Goal: Task Accomplishment & Management: Manage account settings

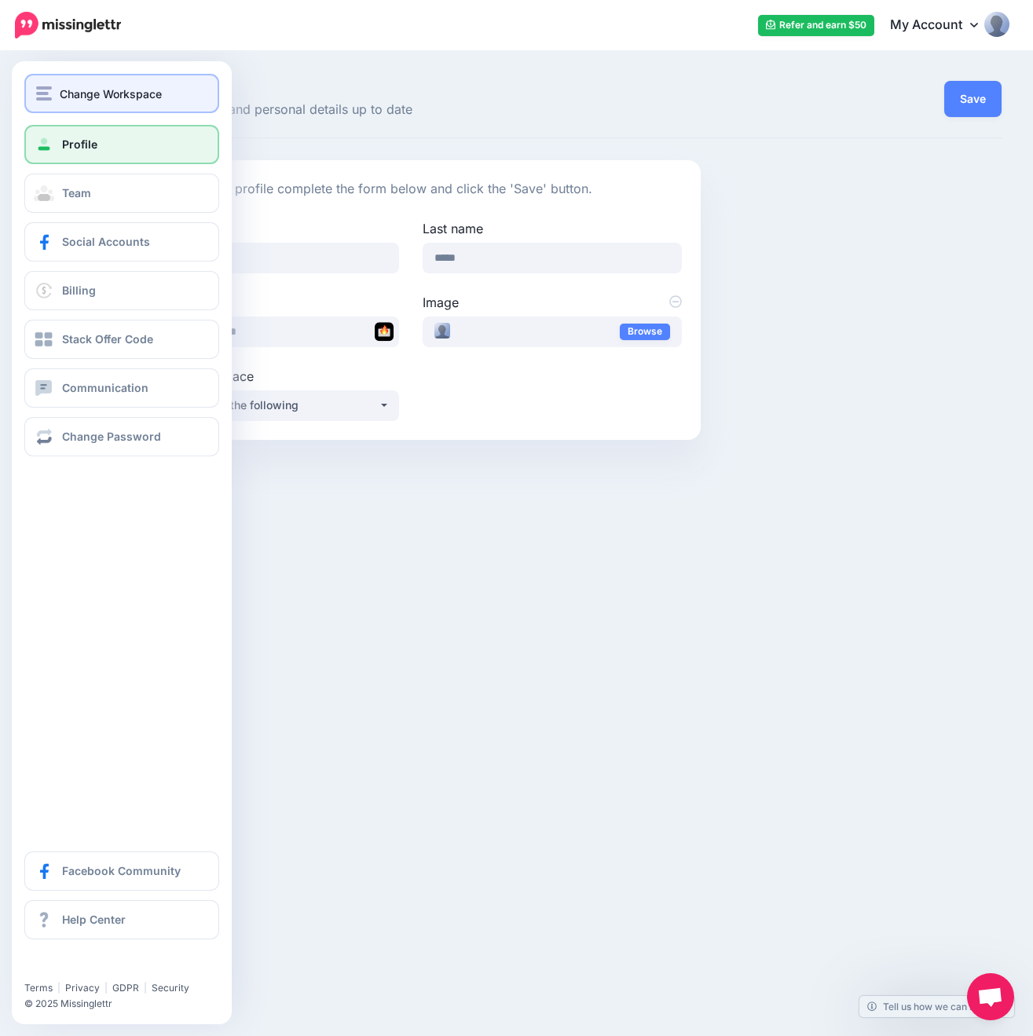
click at [49, 100] on img "button" at bounding box center [44, 93] width 16 height 14
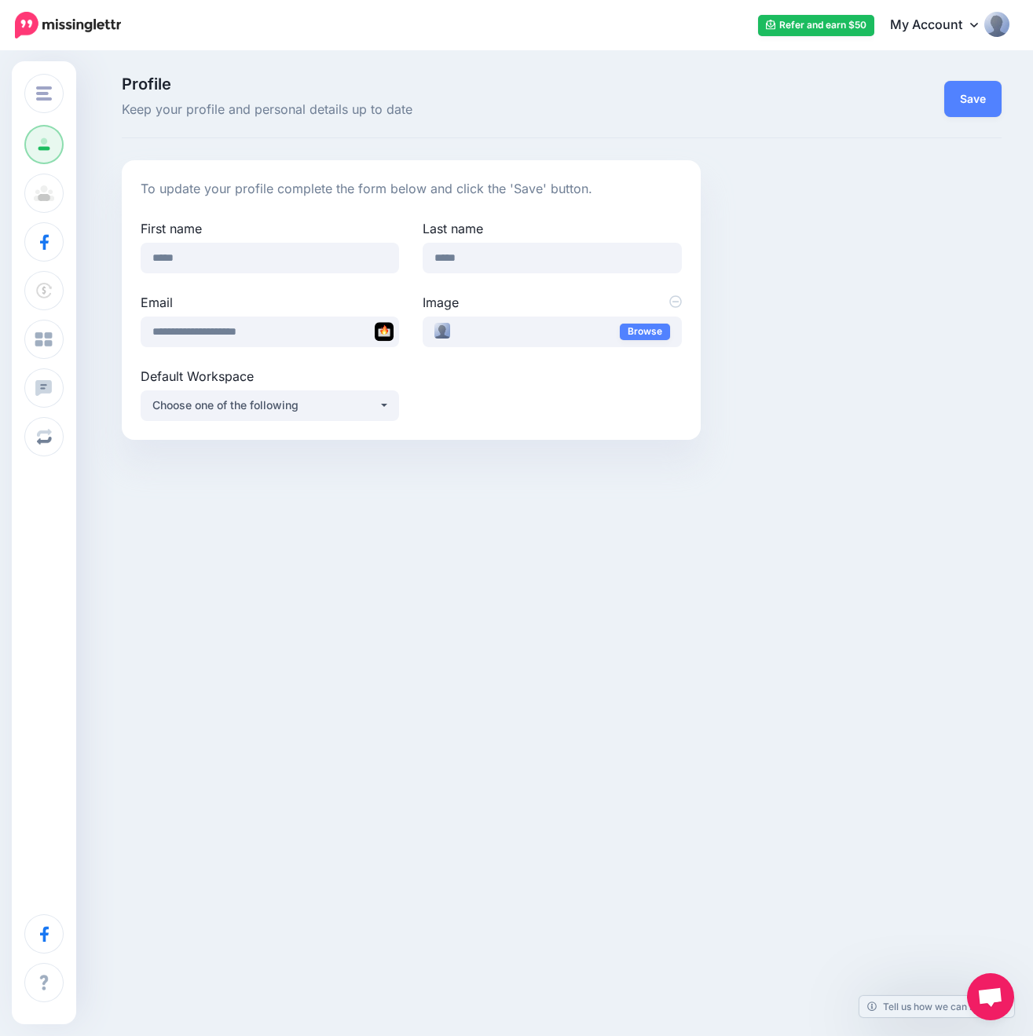
click at [637, 129] on div "Profile Keep your profile and personal details up to date Save" at bounding box center [562, 107] width 880 height 62
click at [968, 110] on button "Save" at bounding box center [972, 99] width 57 height 36
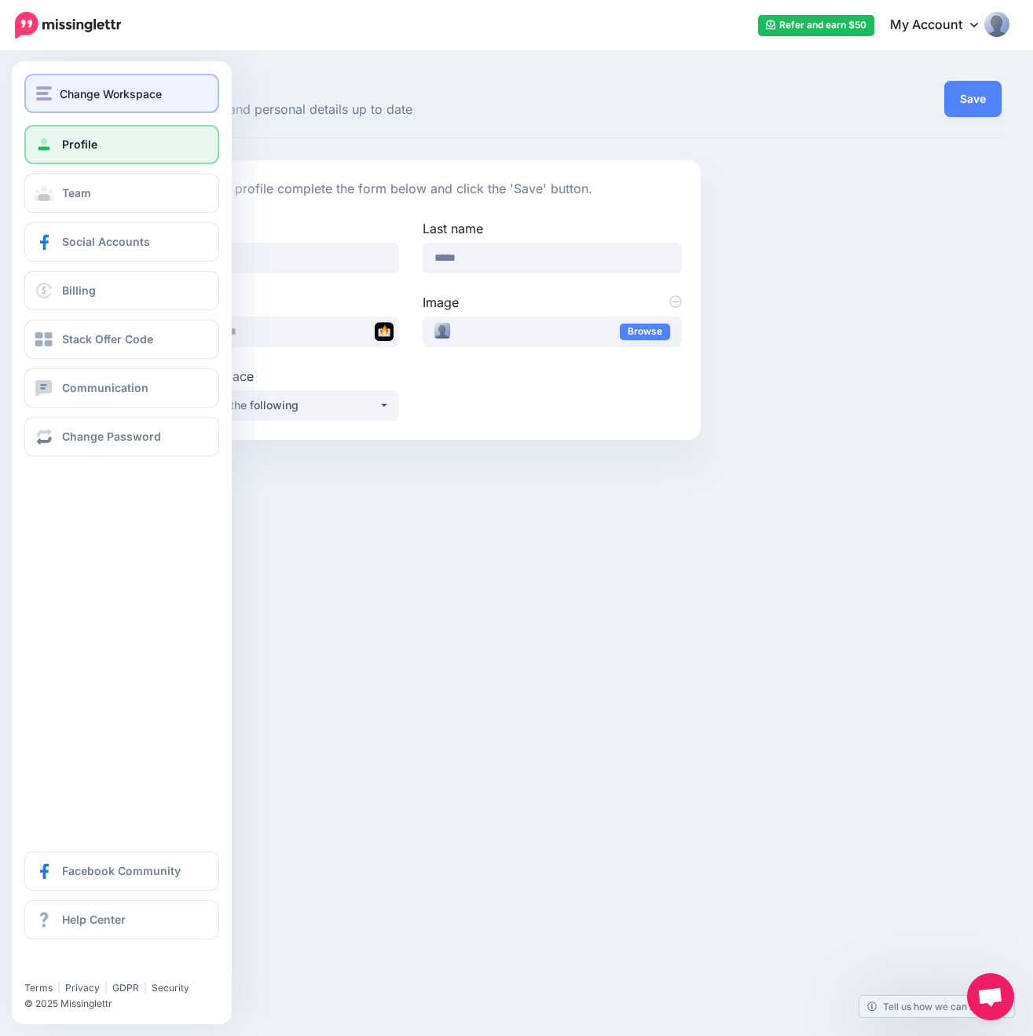
click at [49, 94] on img "button" at bounding box center [44, 93] width 16 height 14
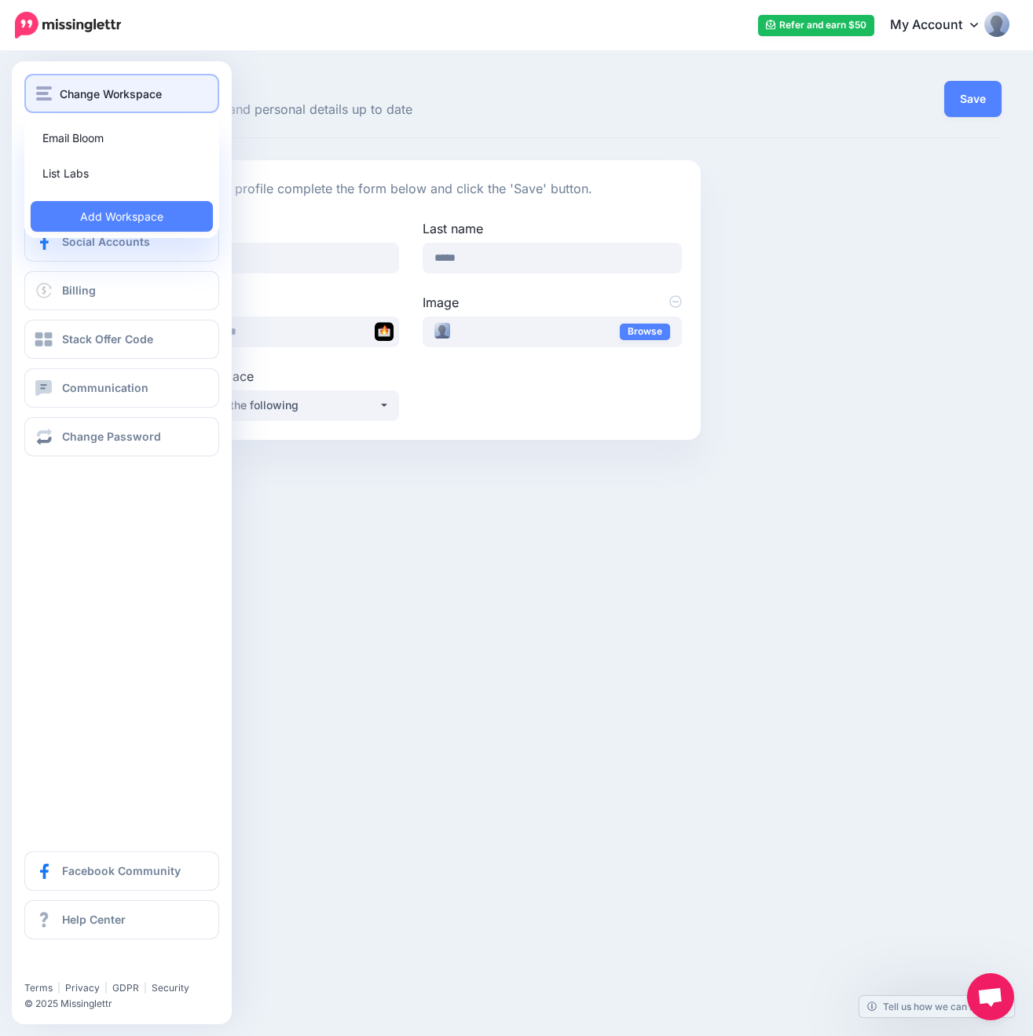
click at [49, 94] on img "button" at bounding box center [44, 93] width 16 height 14
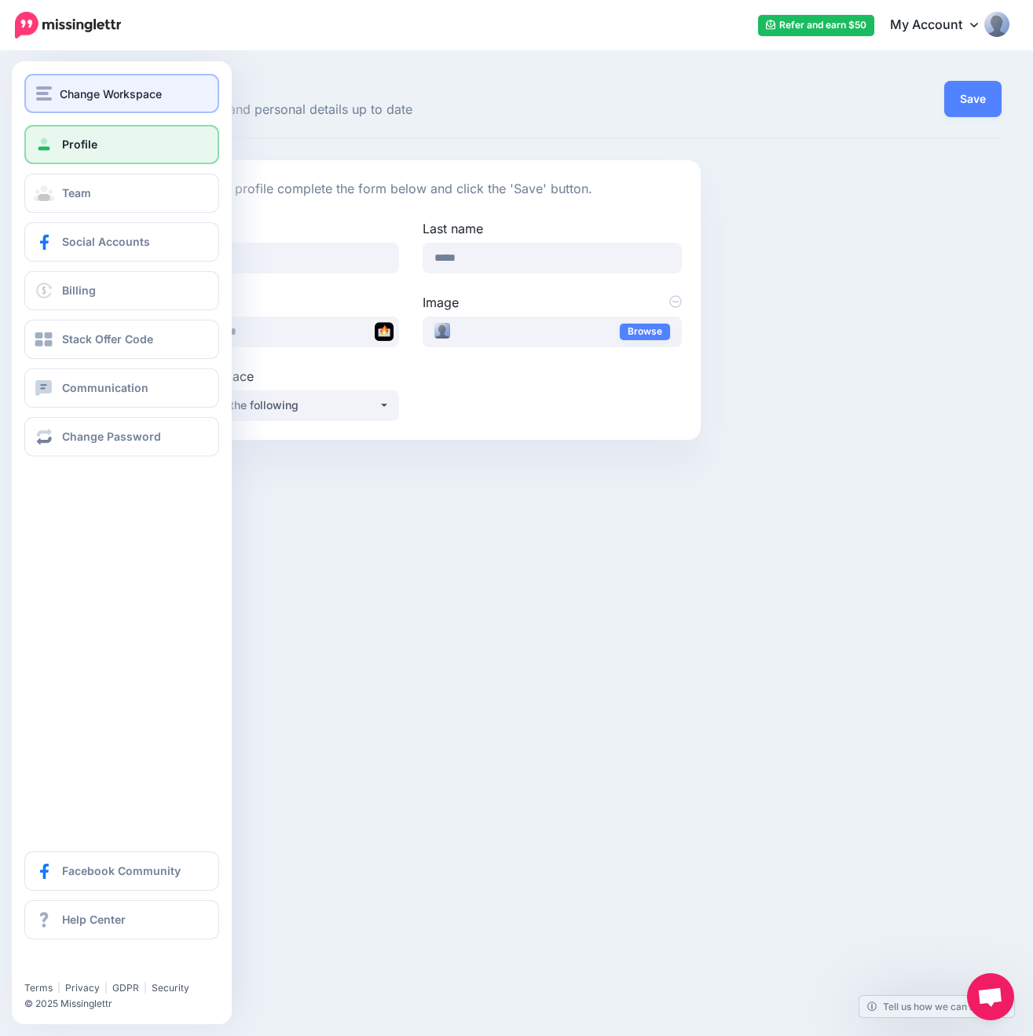
click at [49, 94] on img "button" at bounding box center [44, 93] width 16 height 14
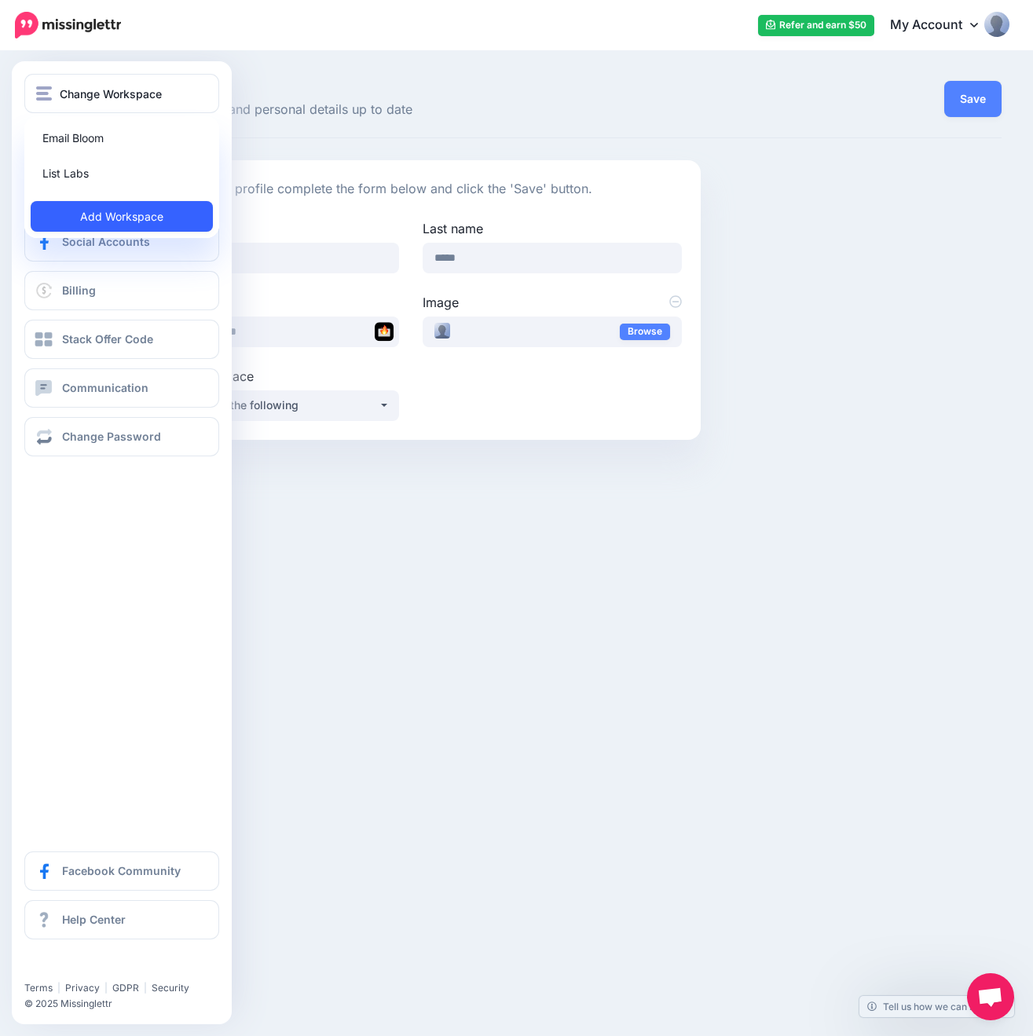
click at [87, 218] on link "Add Workspace" at bounding box center [122, 216] width 182 height 31
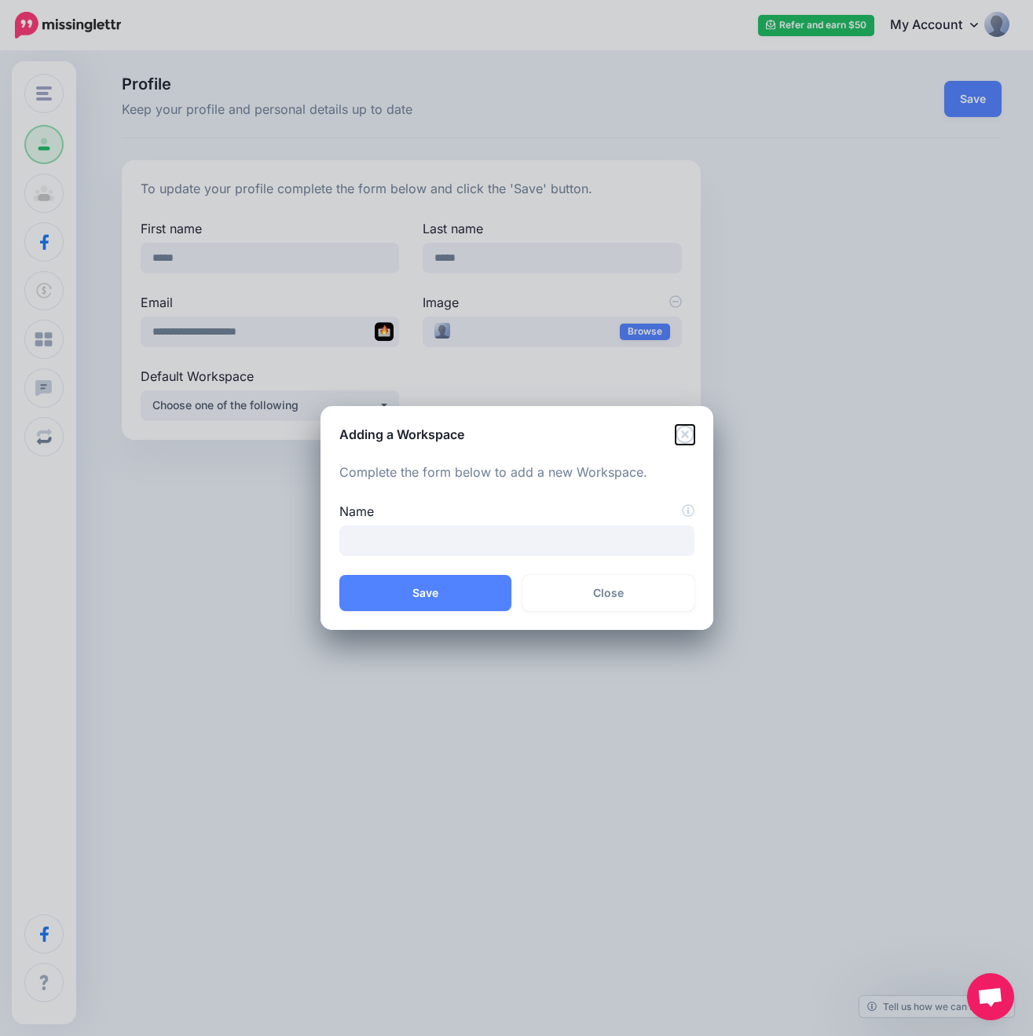
click at [682, 430] on icon "Close" at bounding box center [685, 434] width 18 height 18
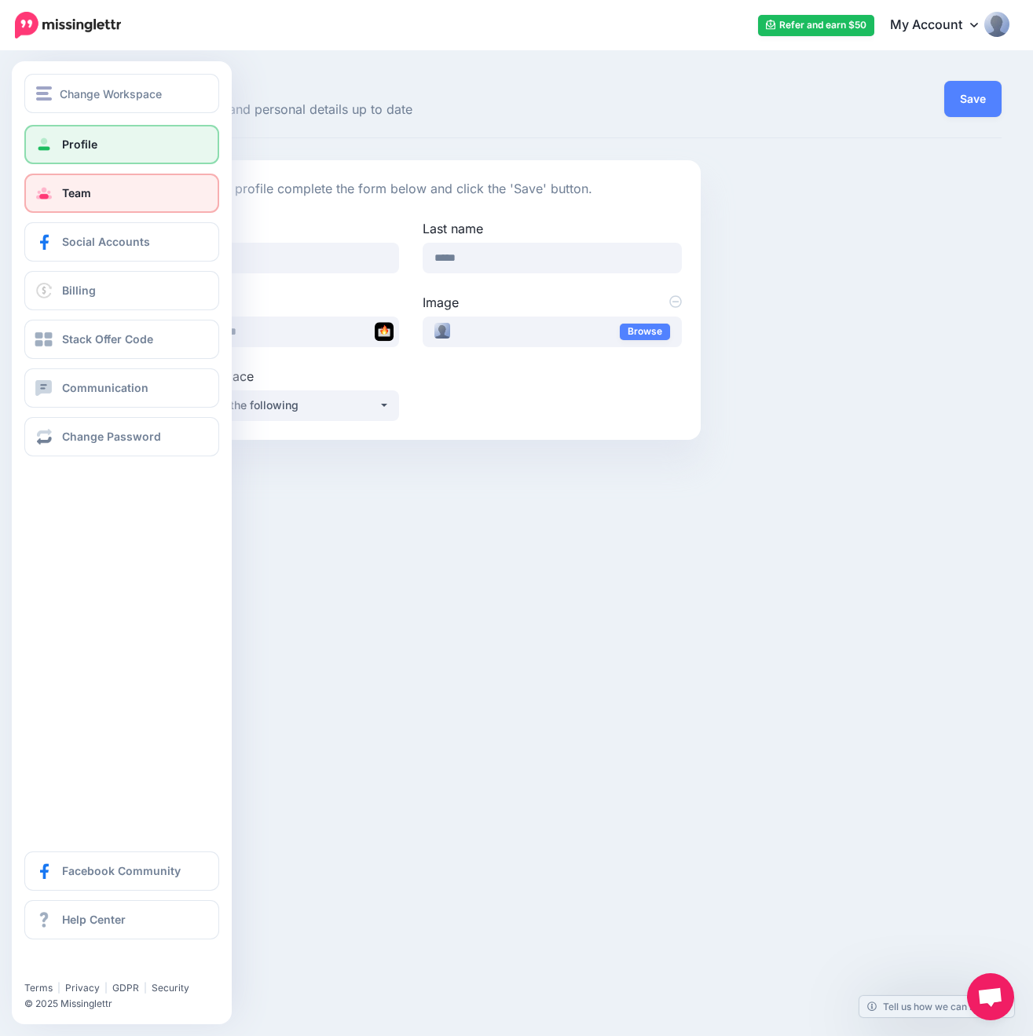
click at [109, 200] on link "Team" at bounding box center [121, 193] width 195 height 39
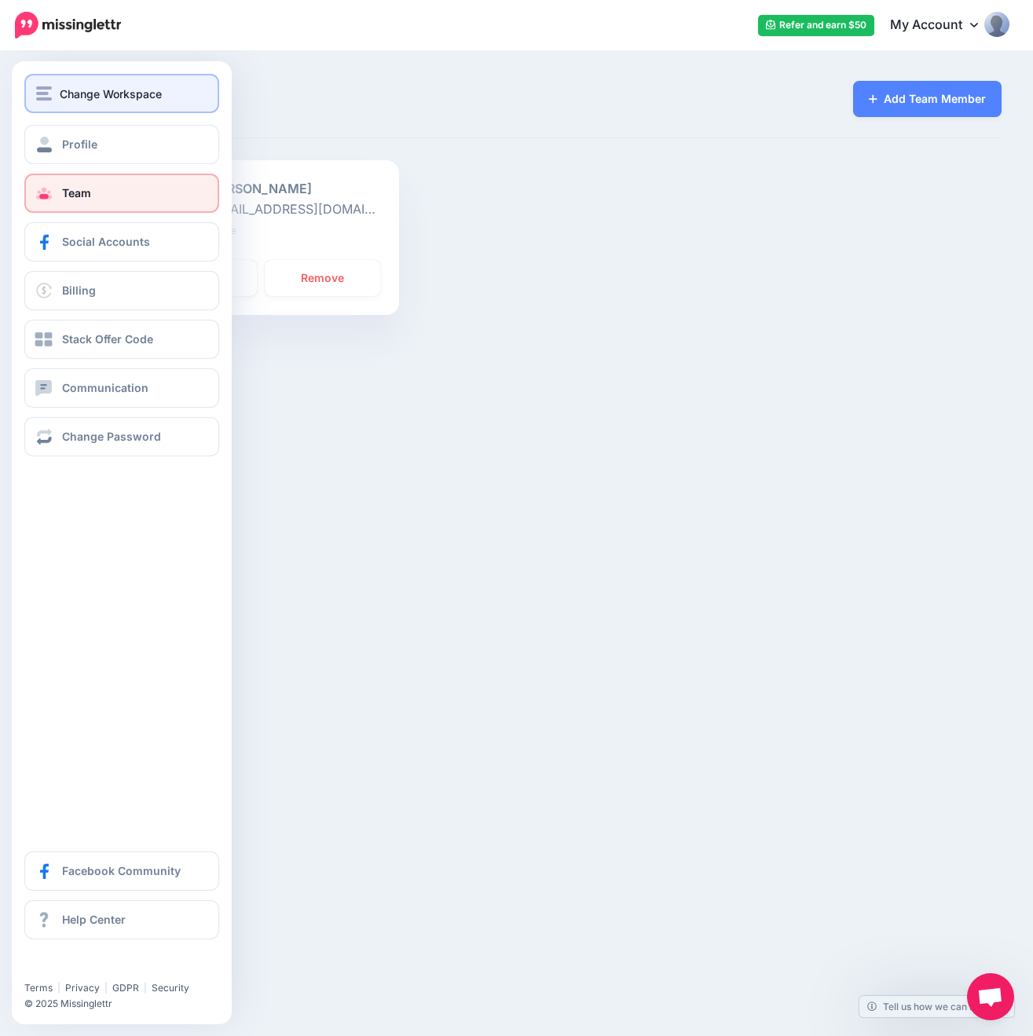
click at [142, 104] on button "Change Workspace" at bounding box center [121, 93] width 195 height 39
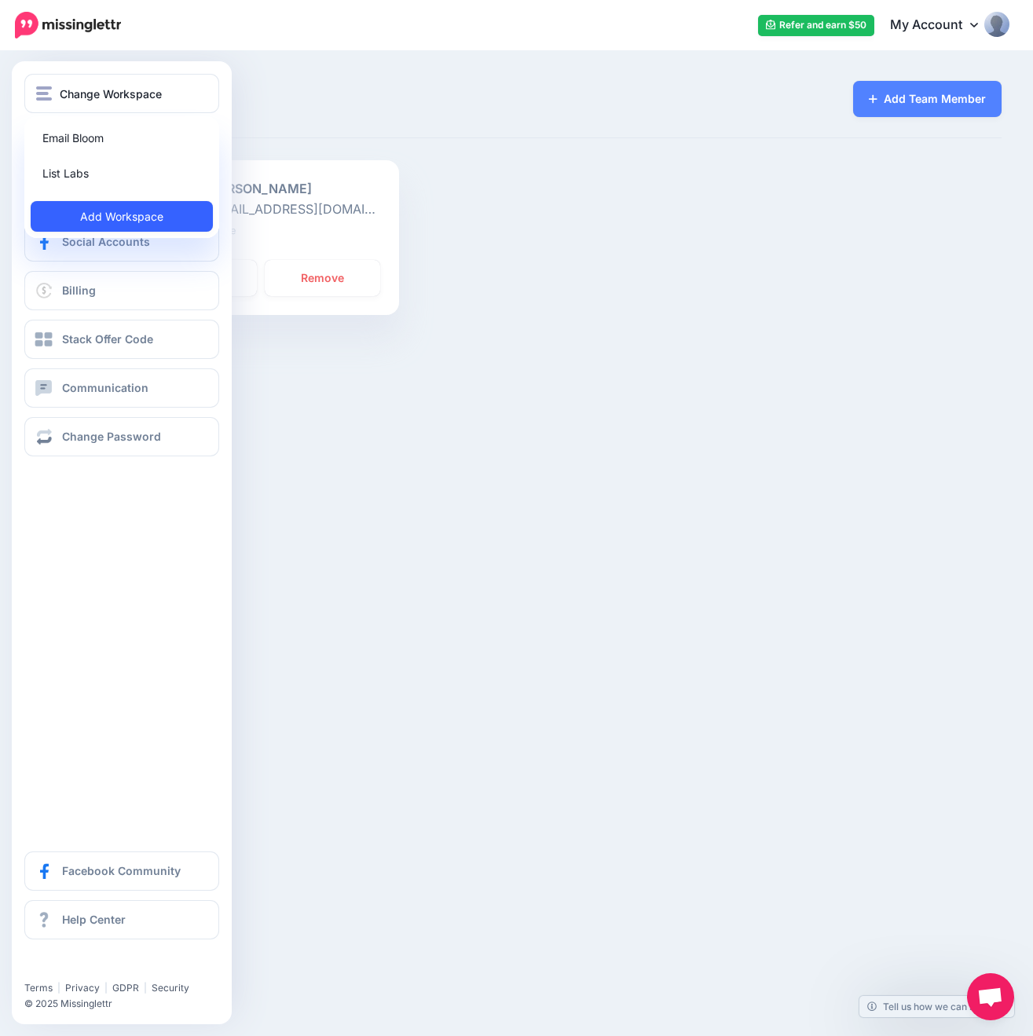
click at [104, 214] on link "Add Workspace" at bounding box center [122, 216] width 182 height 31
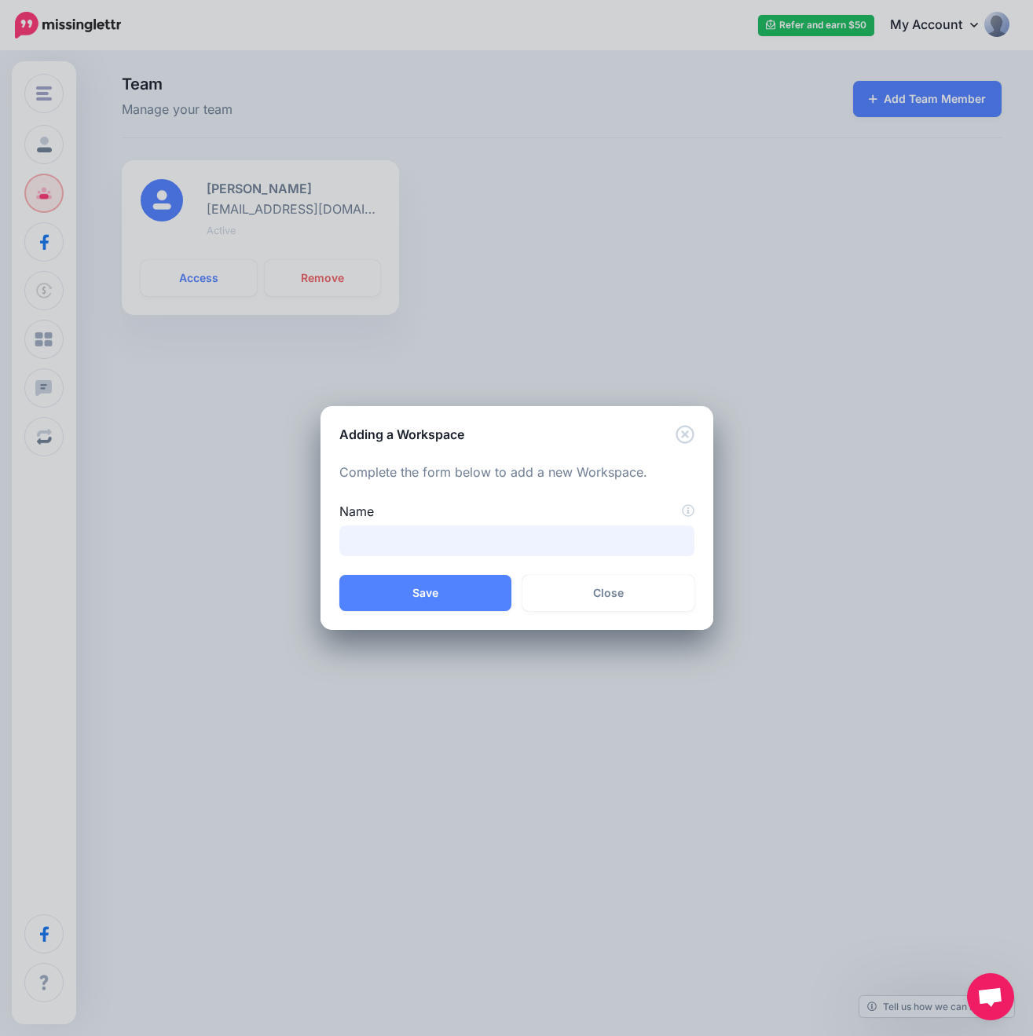
click at [408, 529] on input "Name" at bounding box center [516, 541] width 355 height 31
type input "**********"
click at [440, 585] on button "Save" at bounding box center [425, 593] width 172 height 36
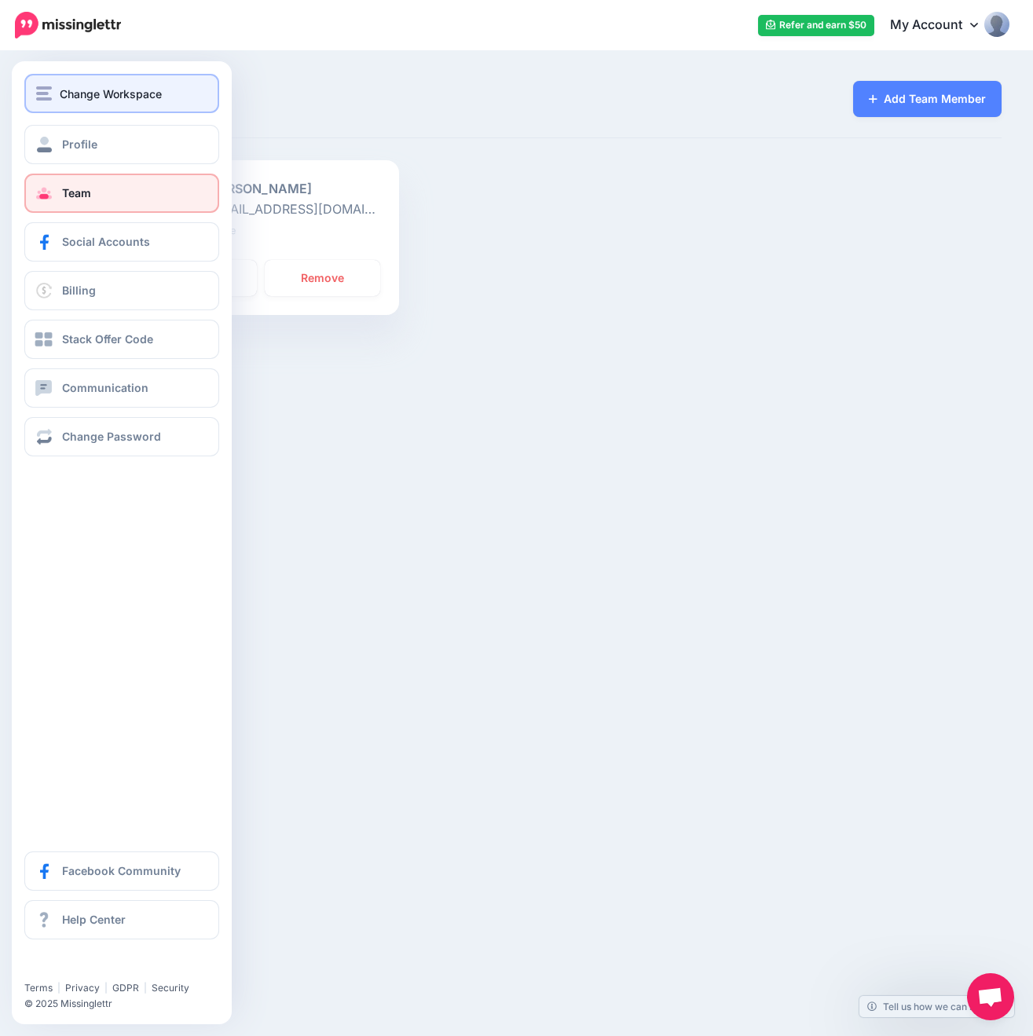
click at [49, 100] on img "button" at bounding box center [44, 93] width 16 height 14
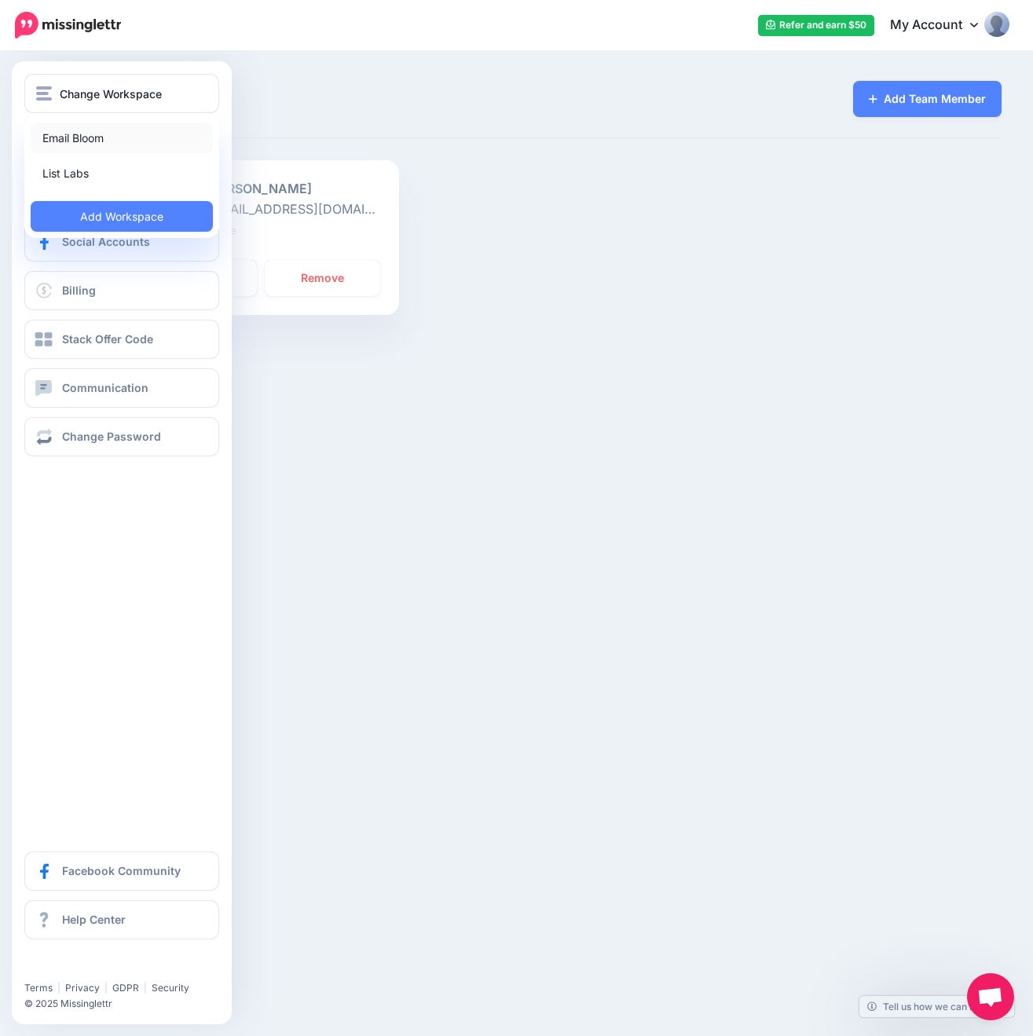
click at [79, 138] on link "Email Bloom" at bounding box center [122, 138] width 182 height 31
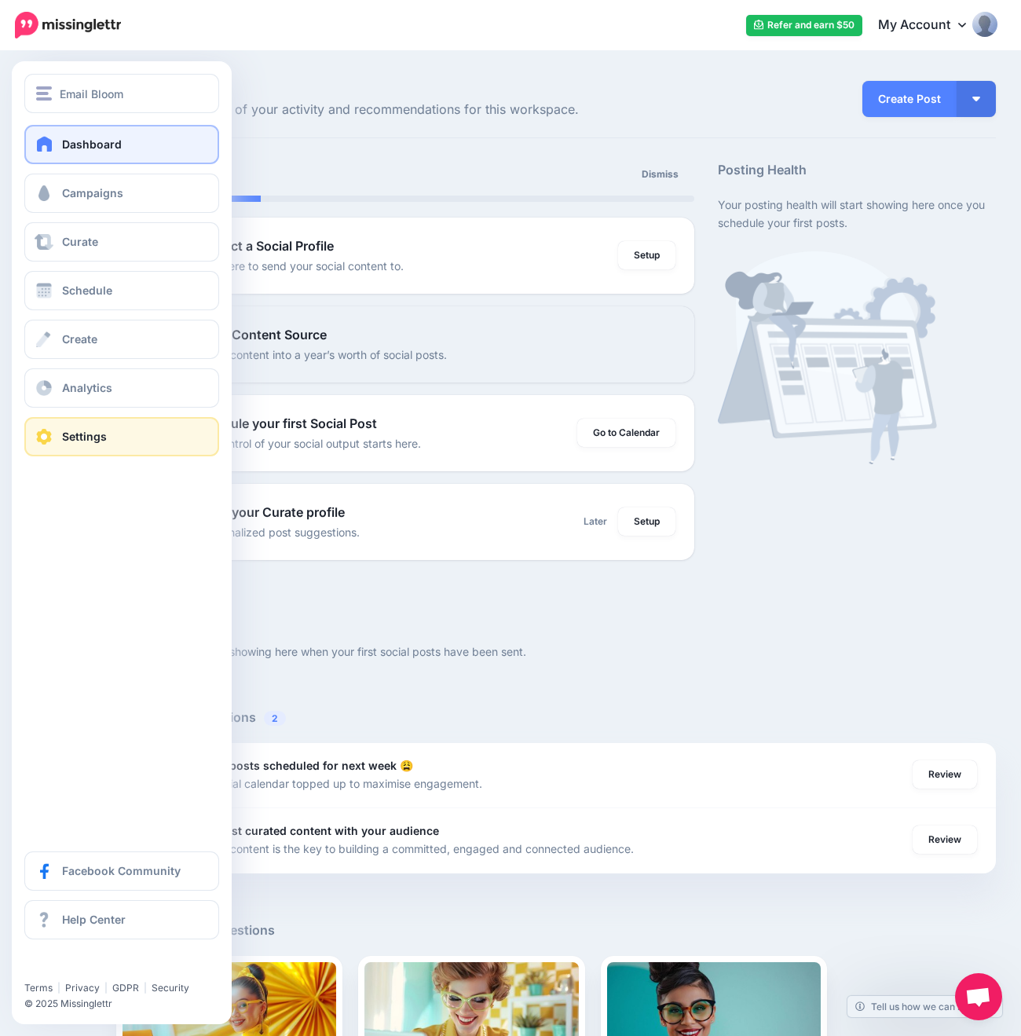
click at [127, 428] on link "Settings" at bounding box center [121, 436] width 195 height 39
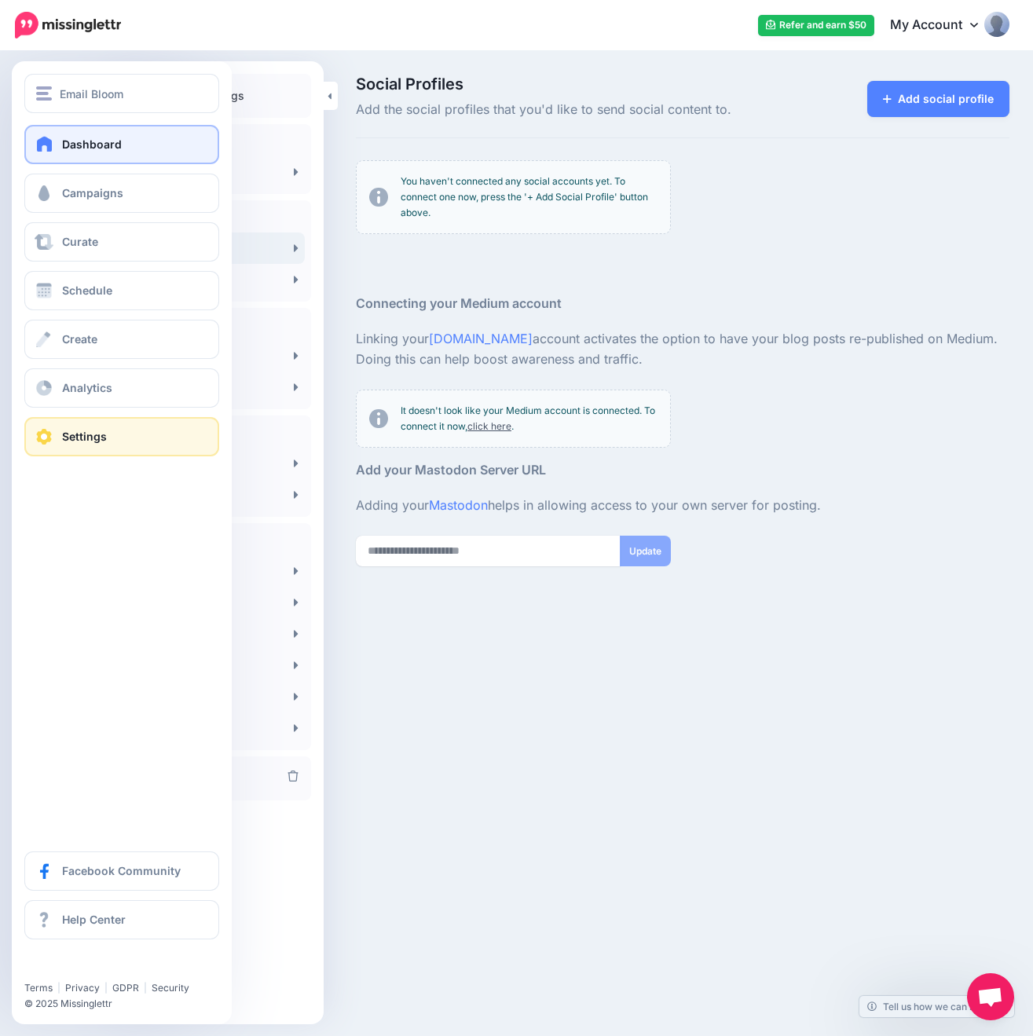
click at [69, 136] on link "Dashboard" at bounding box center [121, 144] width 195 height 39
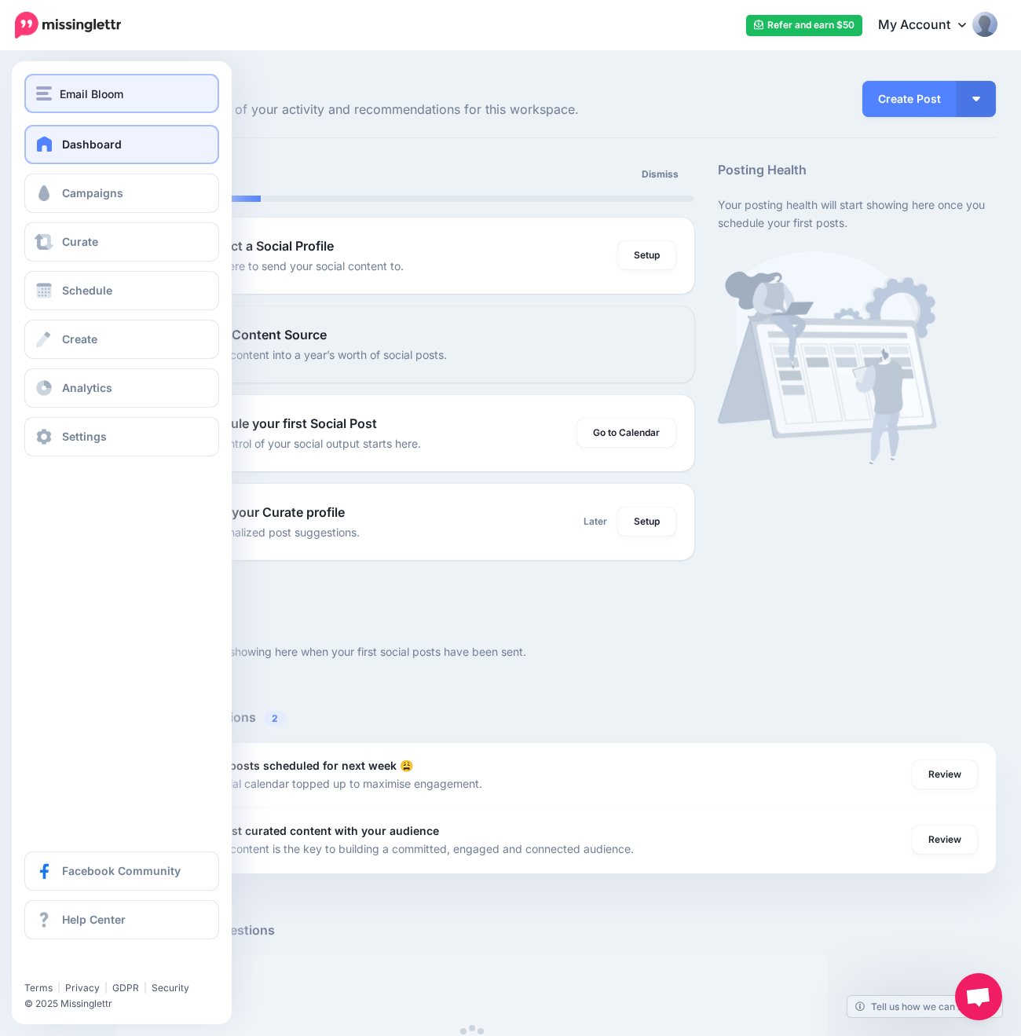
click at [82, 90] on span "Email Bloom" at bounding box center [92, 94] width 64 height 18
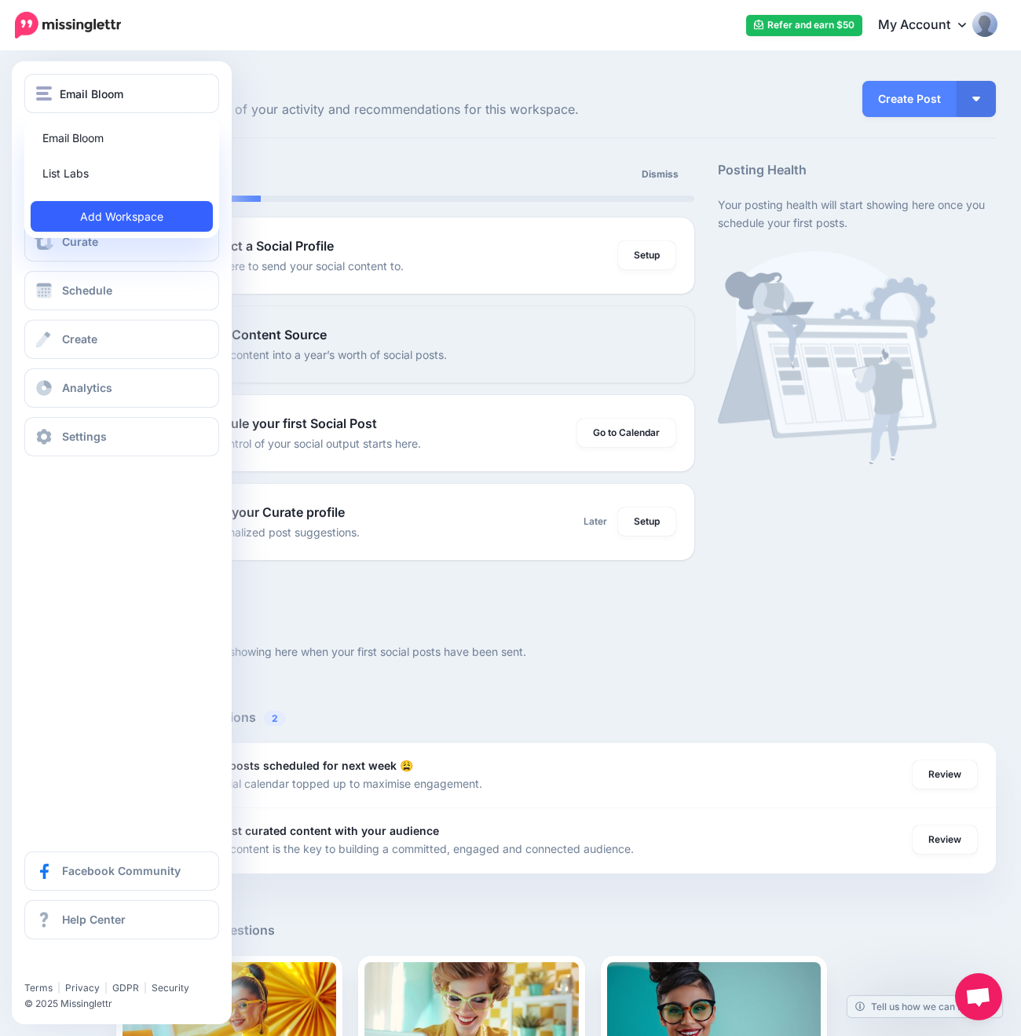
click at [105, 223] on link "Add Workspace" at bounding box center [122, 216] width 182 height 31
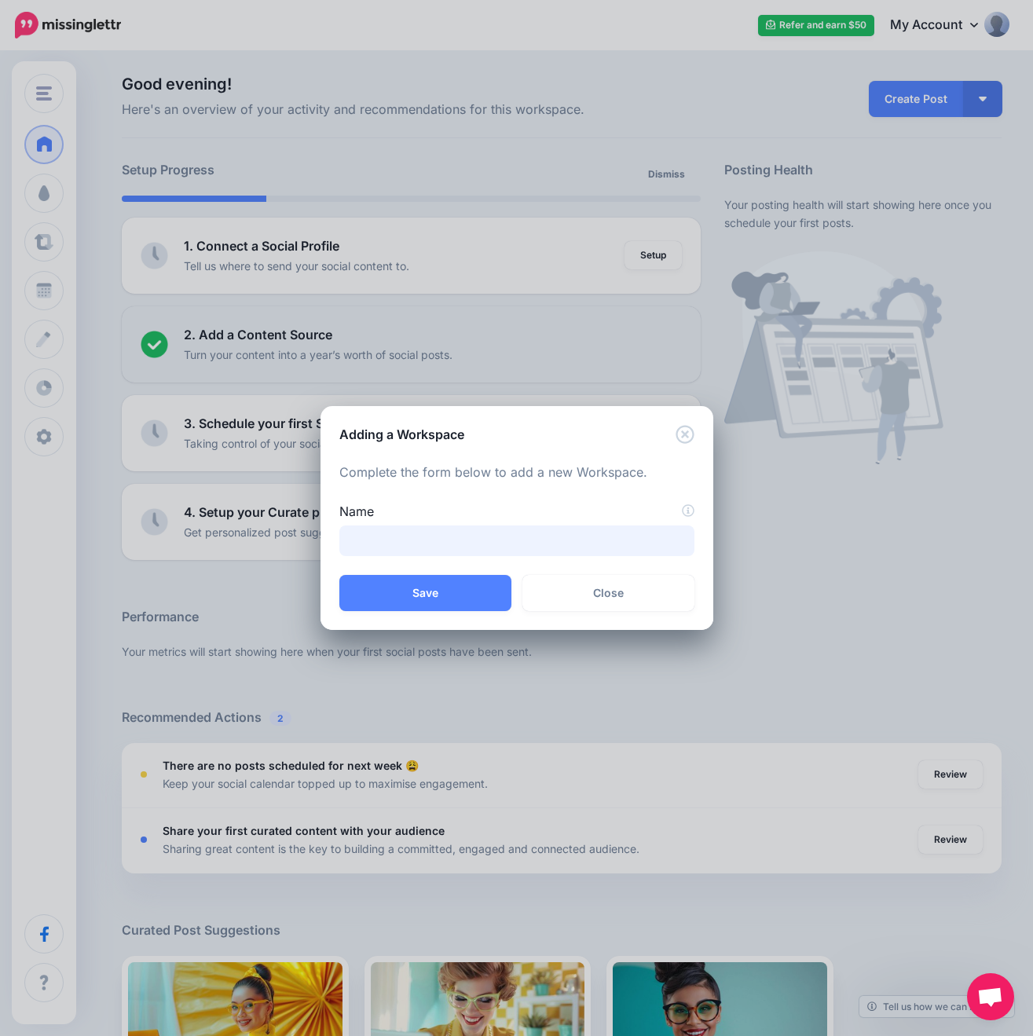
click at [450, 544] on input "Name" at bounding box center [516, 541] width 355 height 31
type input "**********"
click at [409, 581] on button "Save" at bounding box center [425, 593] width 172 height 36
